Goal: Check status: Check status

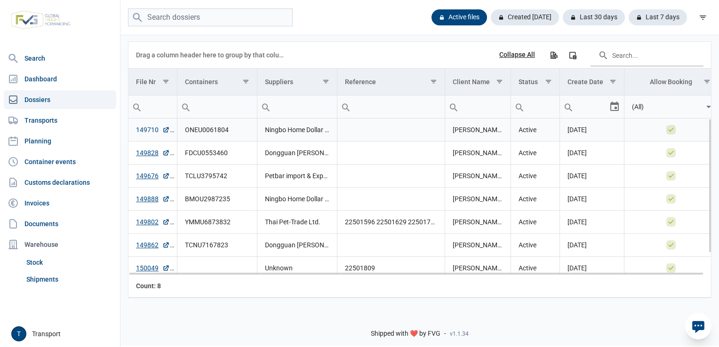
click at [151, 127] on link "149710" at bounding box center [153, 129] width 34 height 9
click at [147, 151] on link "149828" at bounding box center [153, 152] width 34 height 9
